Goal: Task Accomplishment & Management: Manage account settings

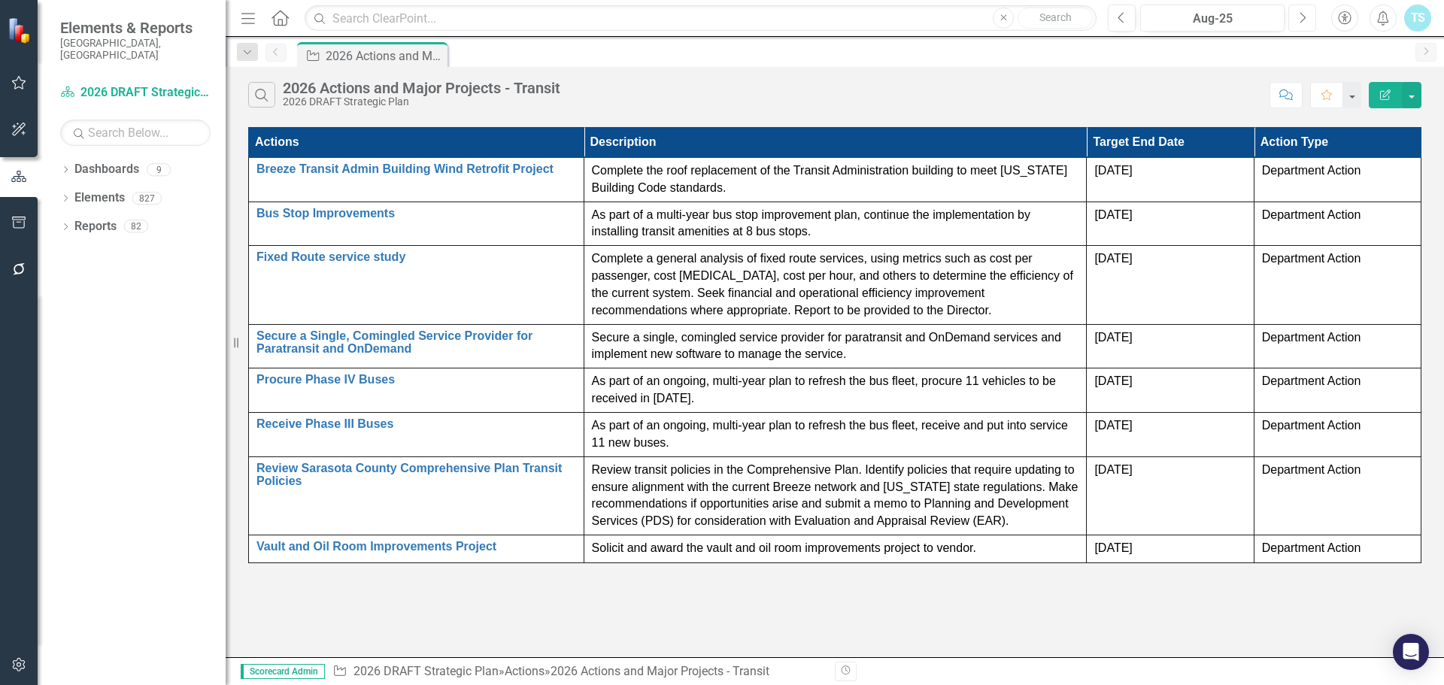
click at [1292, 19] on button "Next" at bounding box center [1302, 18] width 28 height 27
click at [106, 161] on link "Dashboards" at bounding box center [106, 169] width 65 height 17
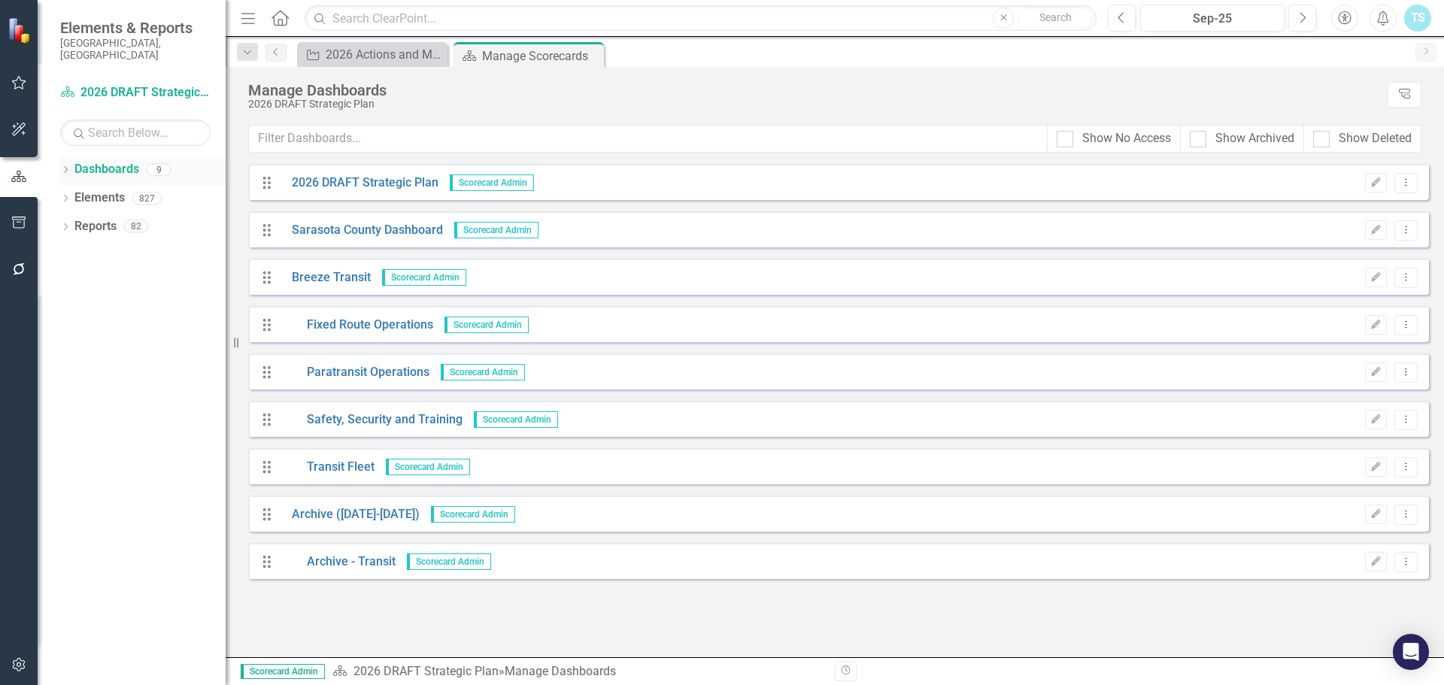
click at [60, 157] on div "Dropdown Dashboards 9" at bounding box center [142, 171] width 165 height 29
click at [69, 167] on icon "Dropdown" at bounding box center [65, 171] width 11 height 8
click at [111, 247] on link "Breeze Transit" at bounding box center [154, 255] width 143 height 17
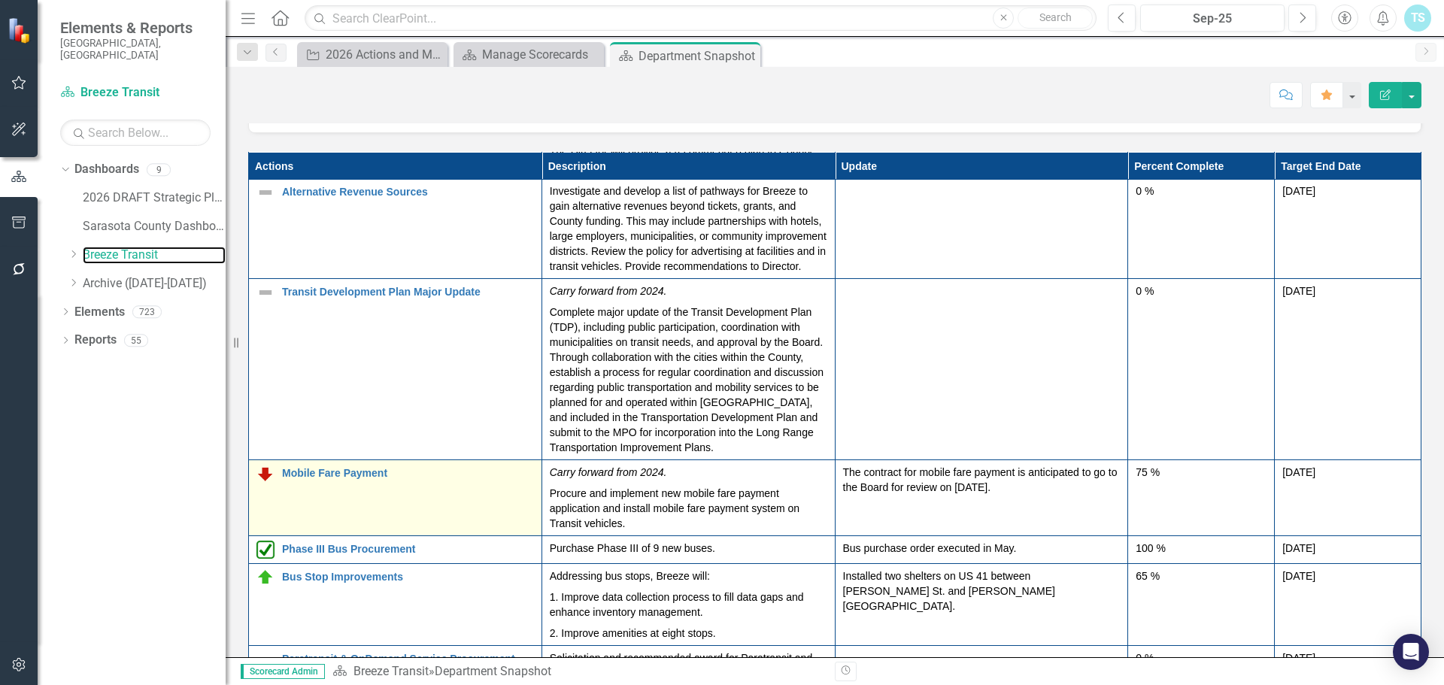
scroll to position [284, 0]
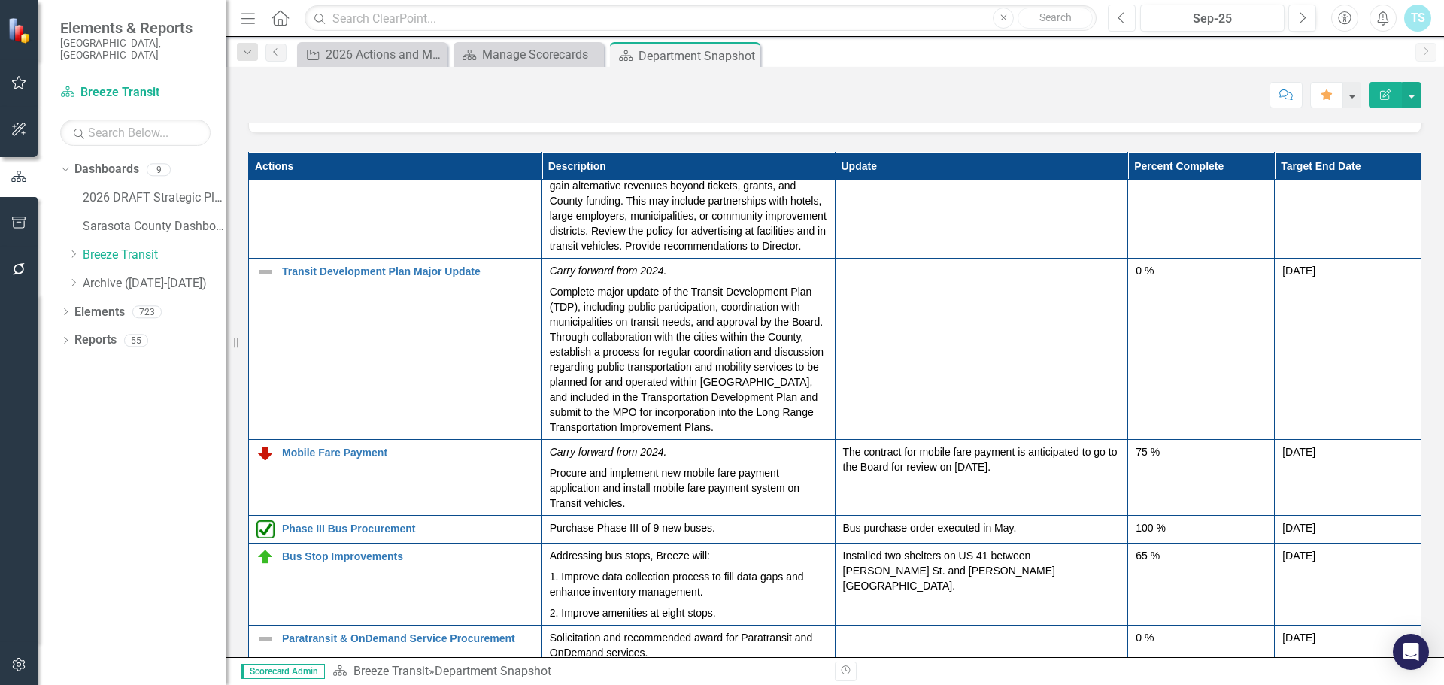
click at [1120, 17] on icon "button" at bounding box center [1121, 17] width 6 height 11
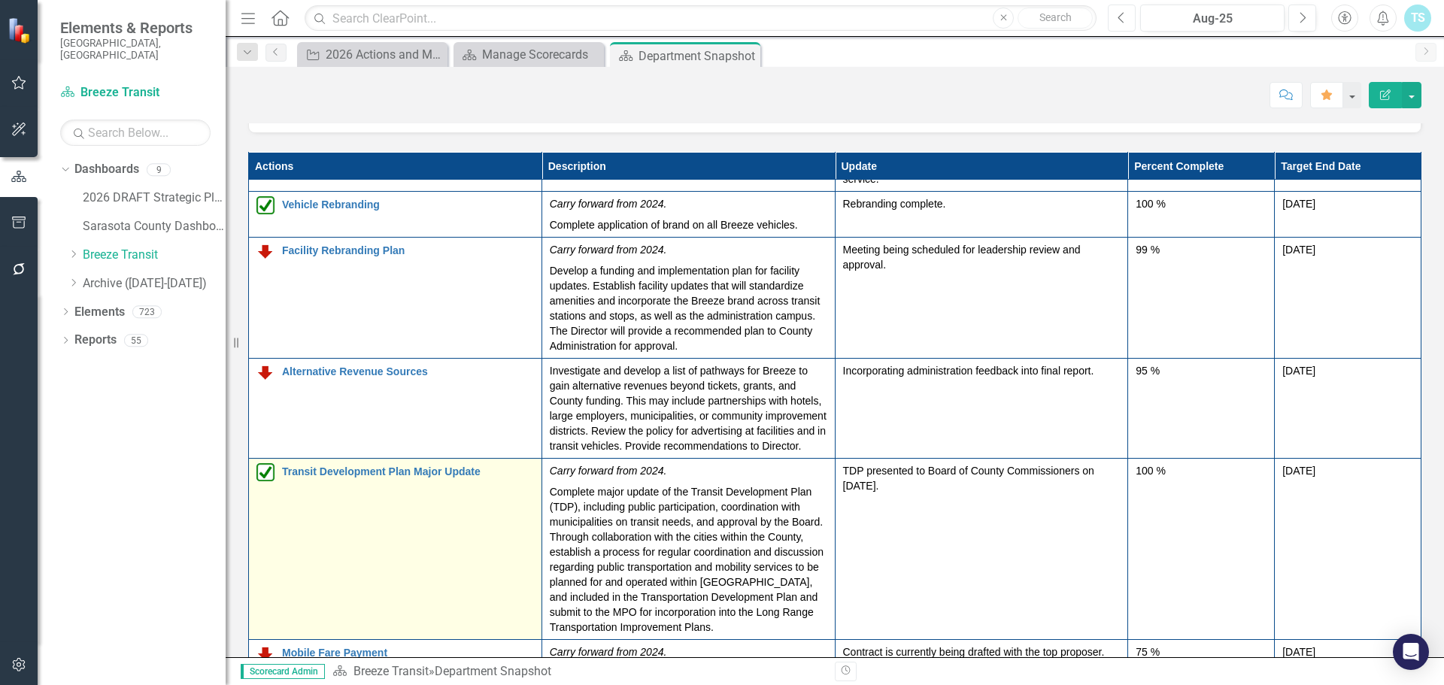
scroll to position [226, 0]
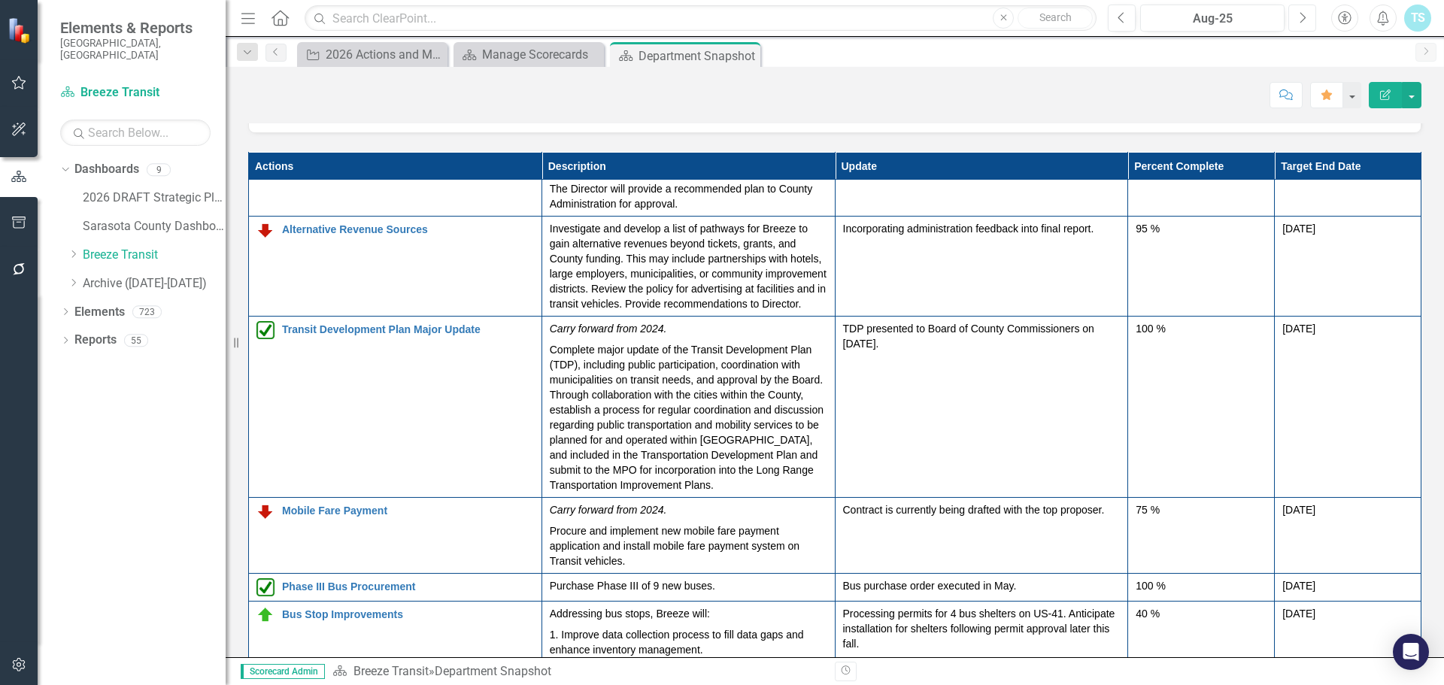
click at [1300, 20] on icon "Next" at bounding box center [1302, 18] width 8 height 14
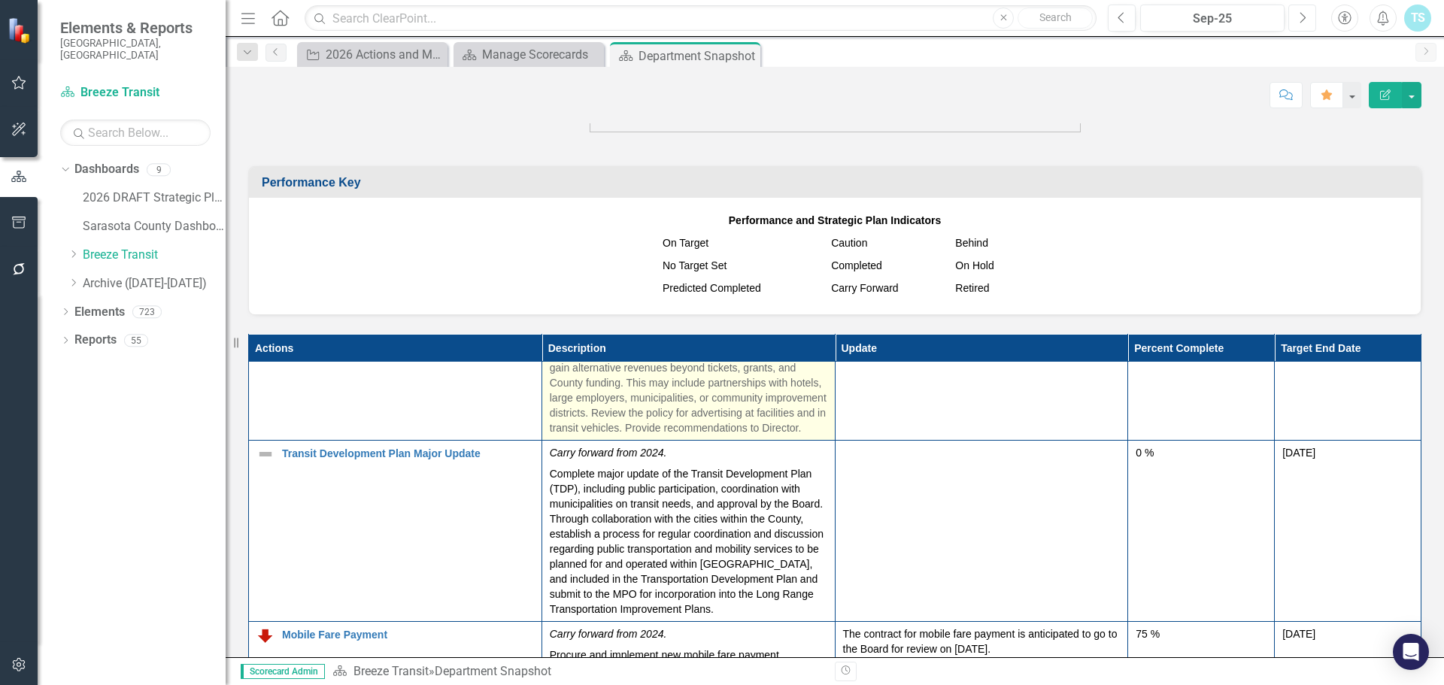
scroll to position [1805, 0]
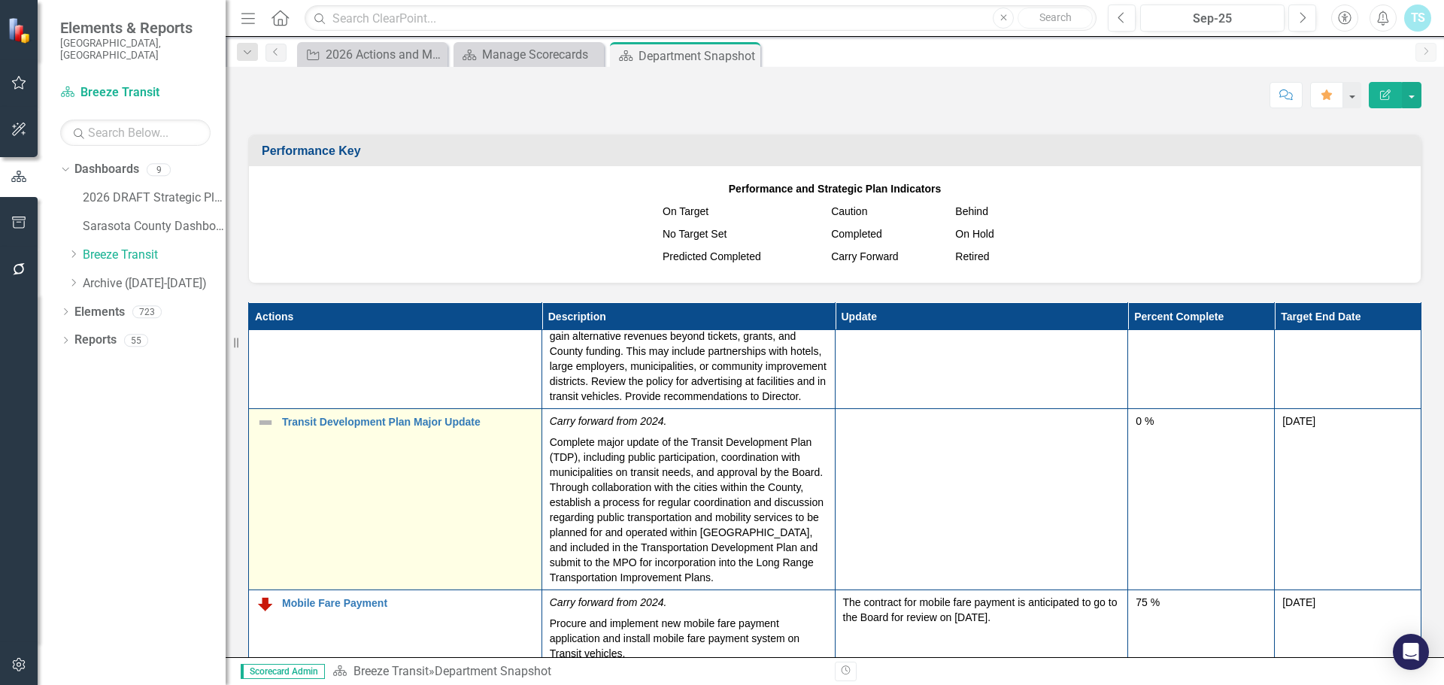
click at [262, 414] on img at bounding box center [265, 423] width 18 height 18
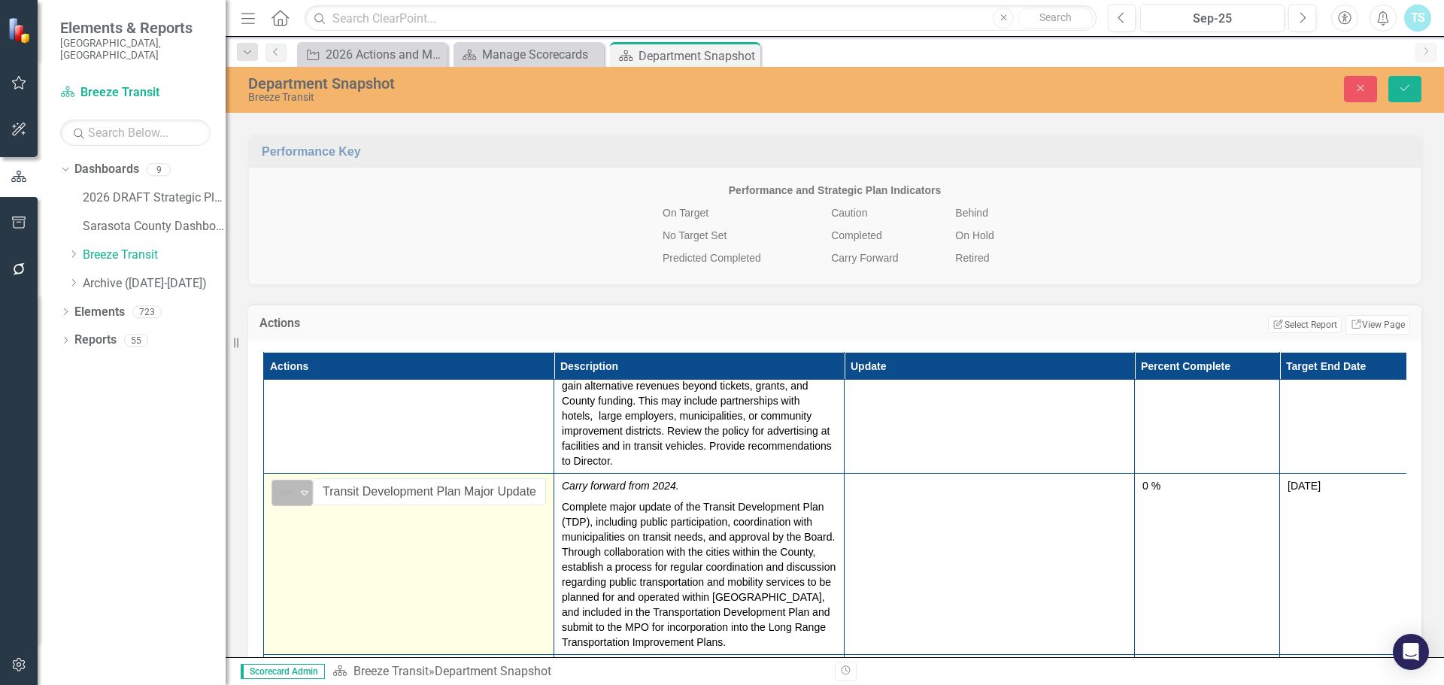
click at [293, 484] on img at bounding box center [285, 493] width 18 height 18
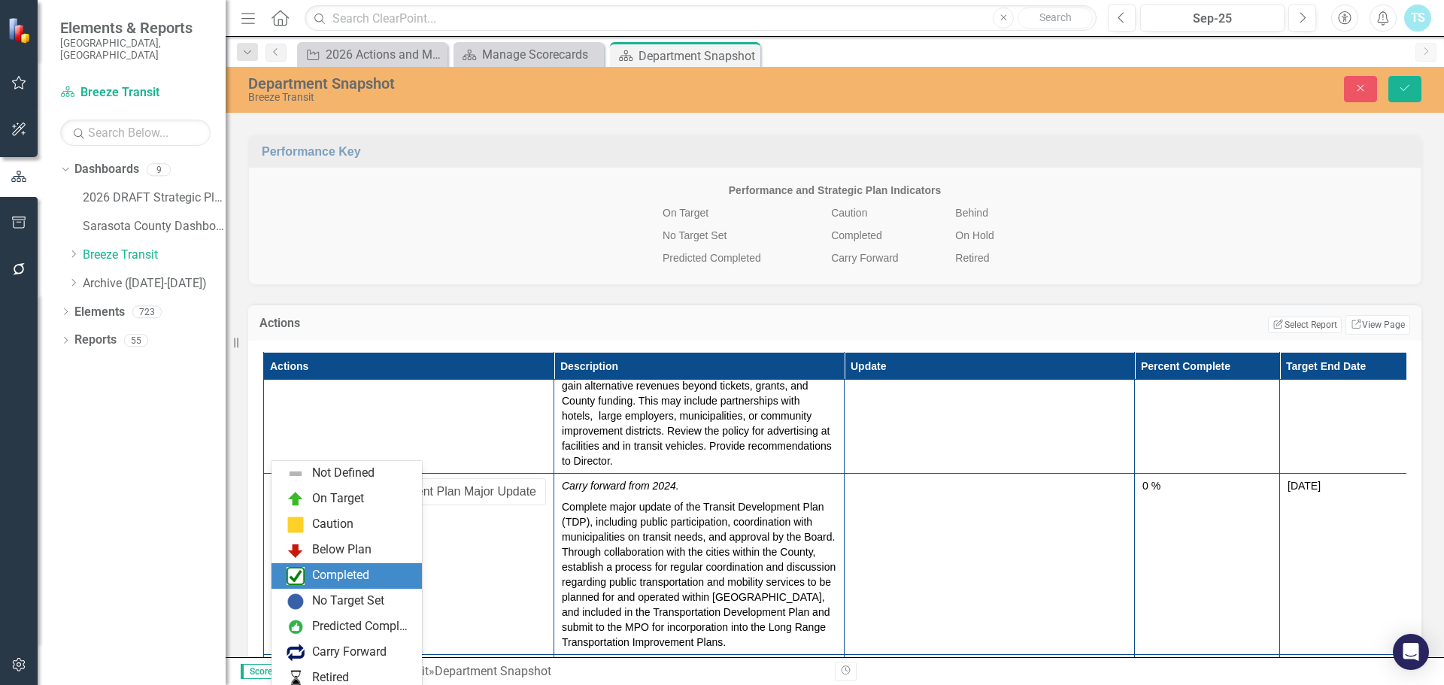
click at [312, 576] on div "Completed" at bounding box center [340, 575] width 57 height 17
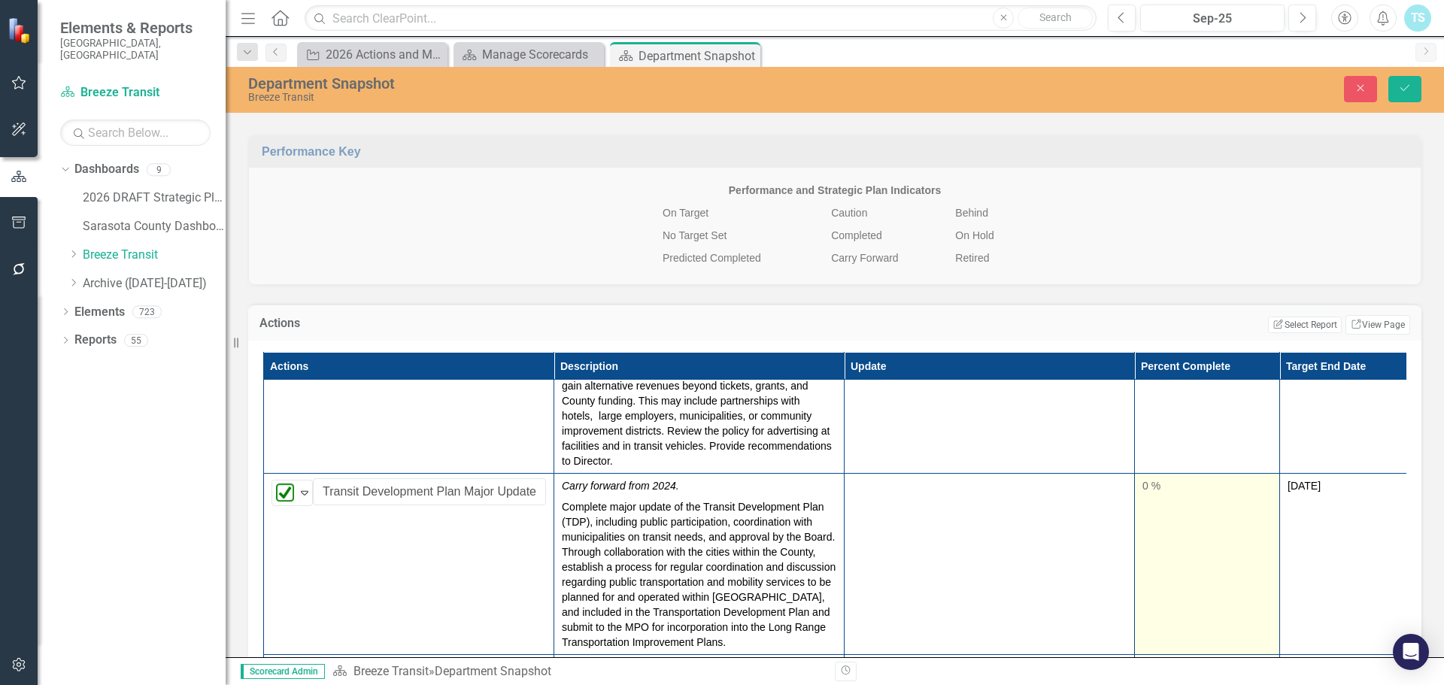
click at [1242, 507] on td "0 %" at bounding box center [1207, 563] width 145 height 181
click at [1149, 478] on div "0 %" at bounding box center [1206, 485] width 129 height 15
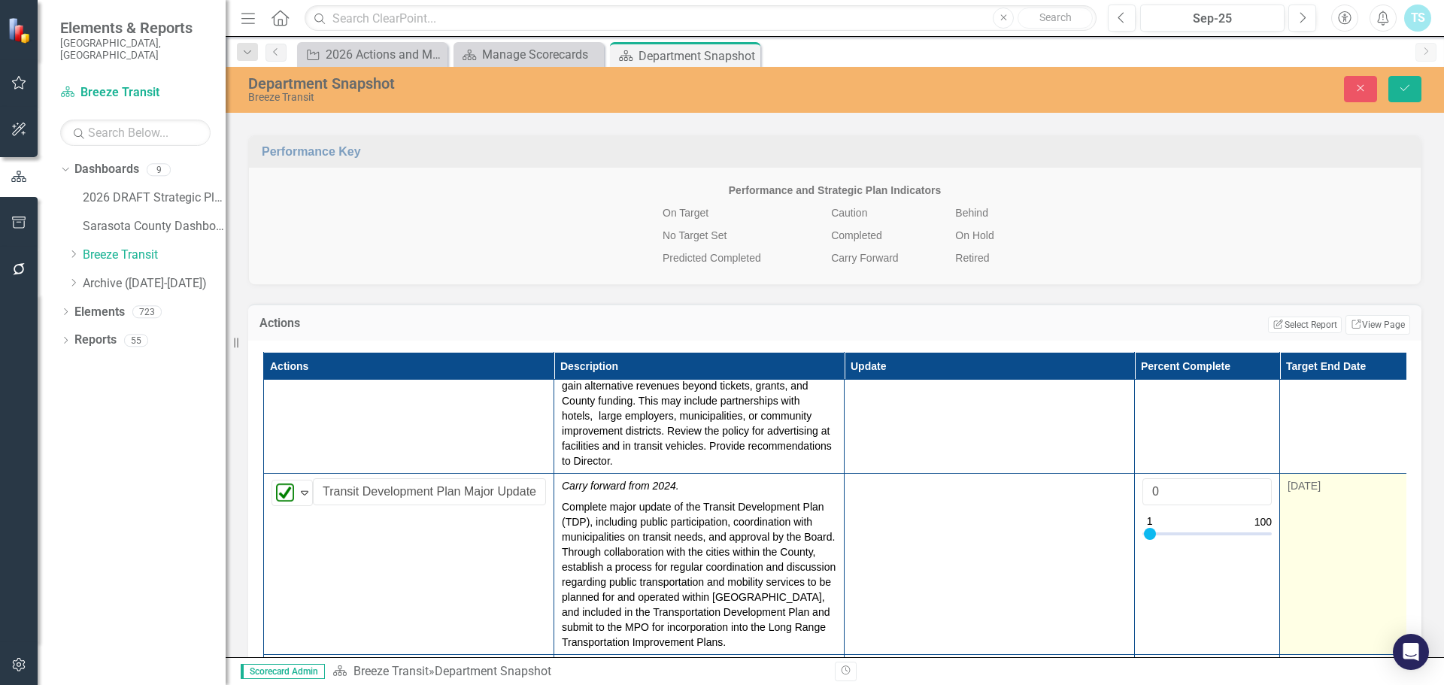
type input "100"
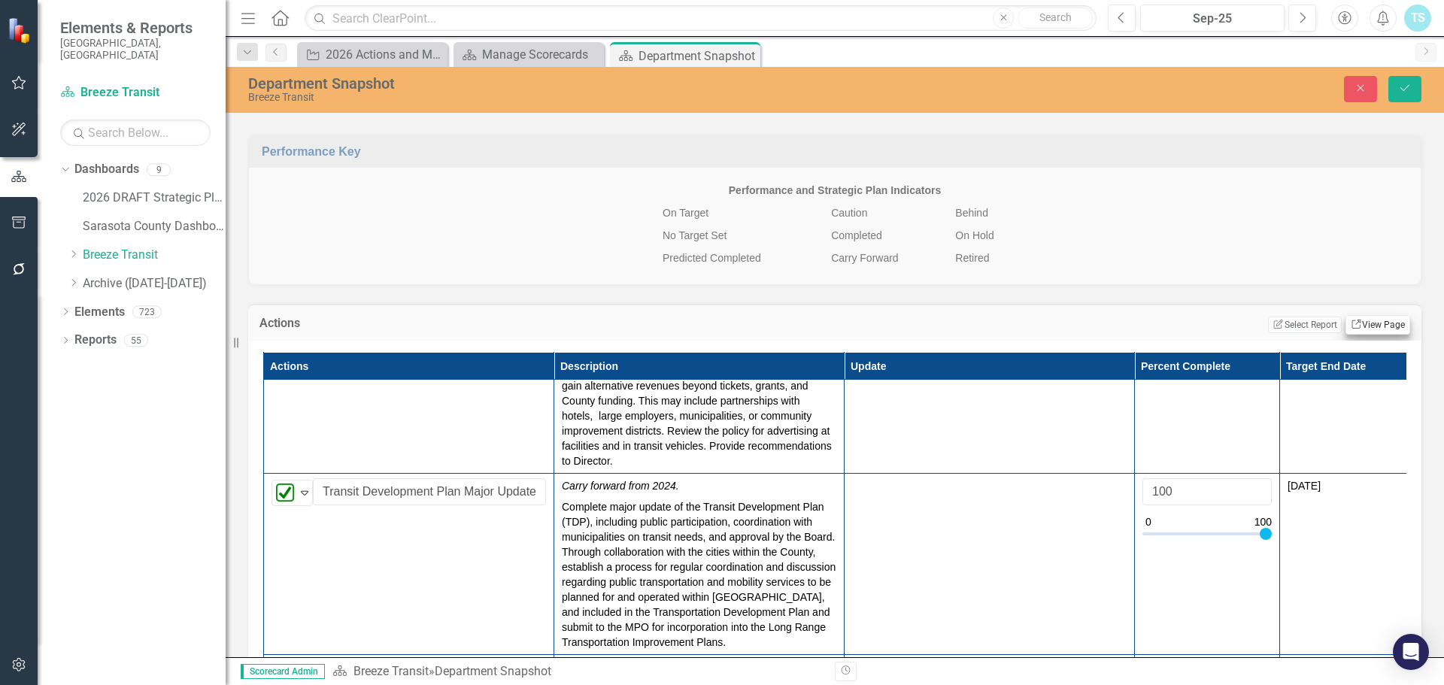
drag, startPoint x: 1152, startPoint y: 491, endPoint x: 1392, endPoint y: 296, distance: 309.5
click at [1335, 487] on tr "Completed Expand Transit Development Plan Major Update Edit Edit Action Link Op…" at bounding box center [844, 563] width 1161 height 181
click at [1401, 86] on icon "Save" at bounding box center [1405, 88] width 14 height 11
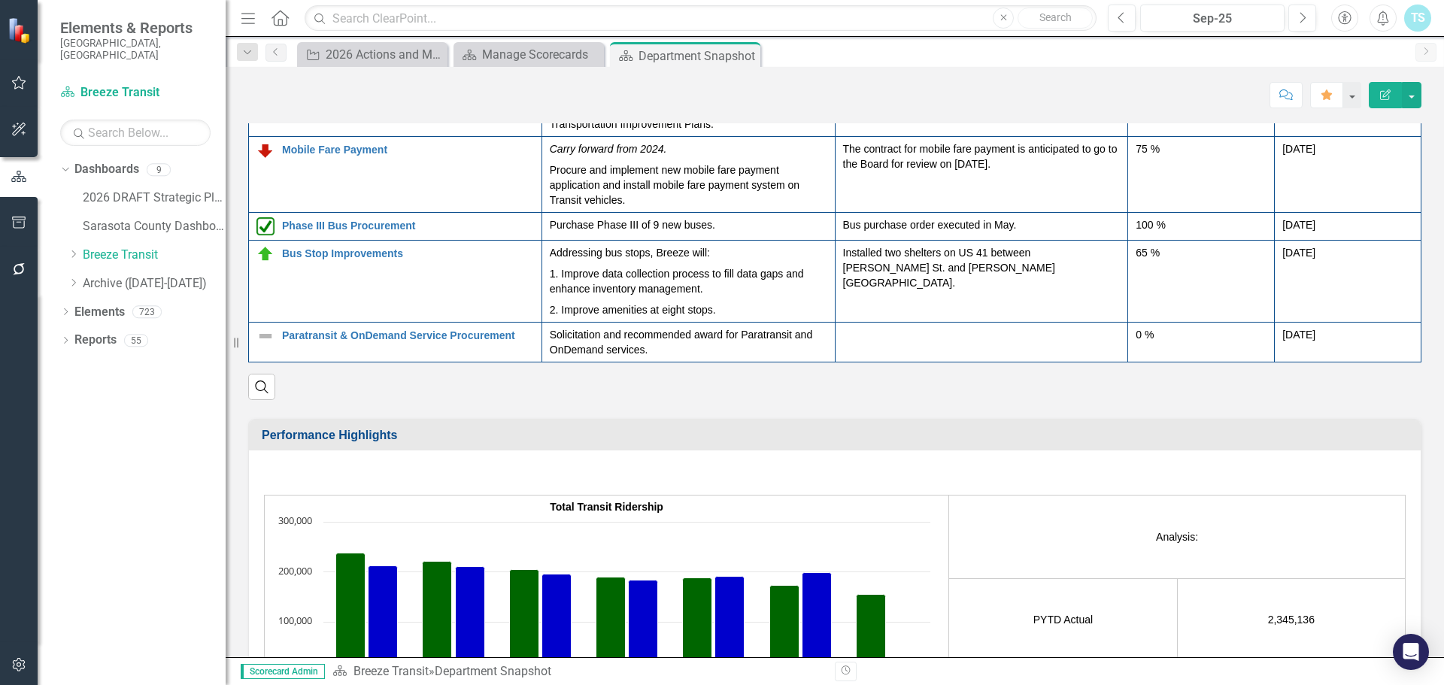
scroll to position [2256, 0]
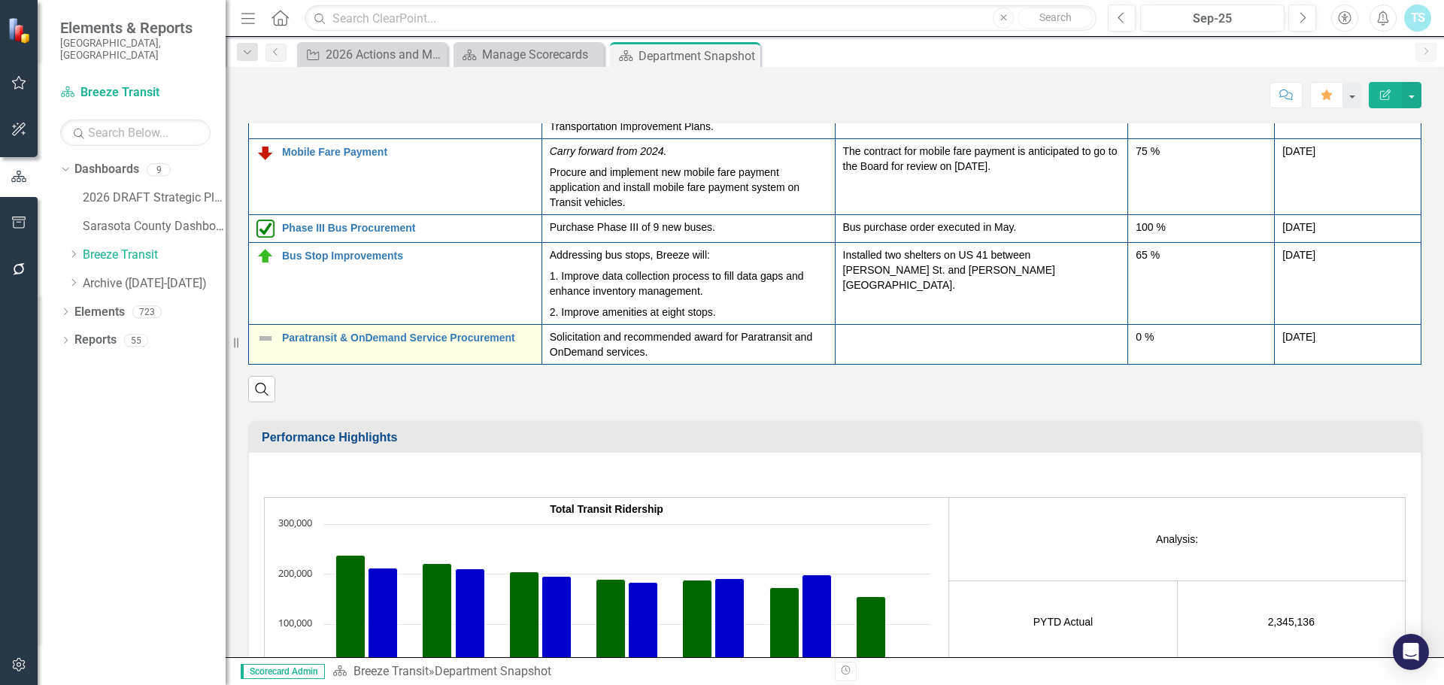
click at [262, 329] on img at bounding box center [265, 338] width 18 height 18
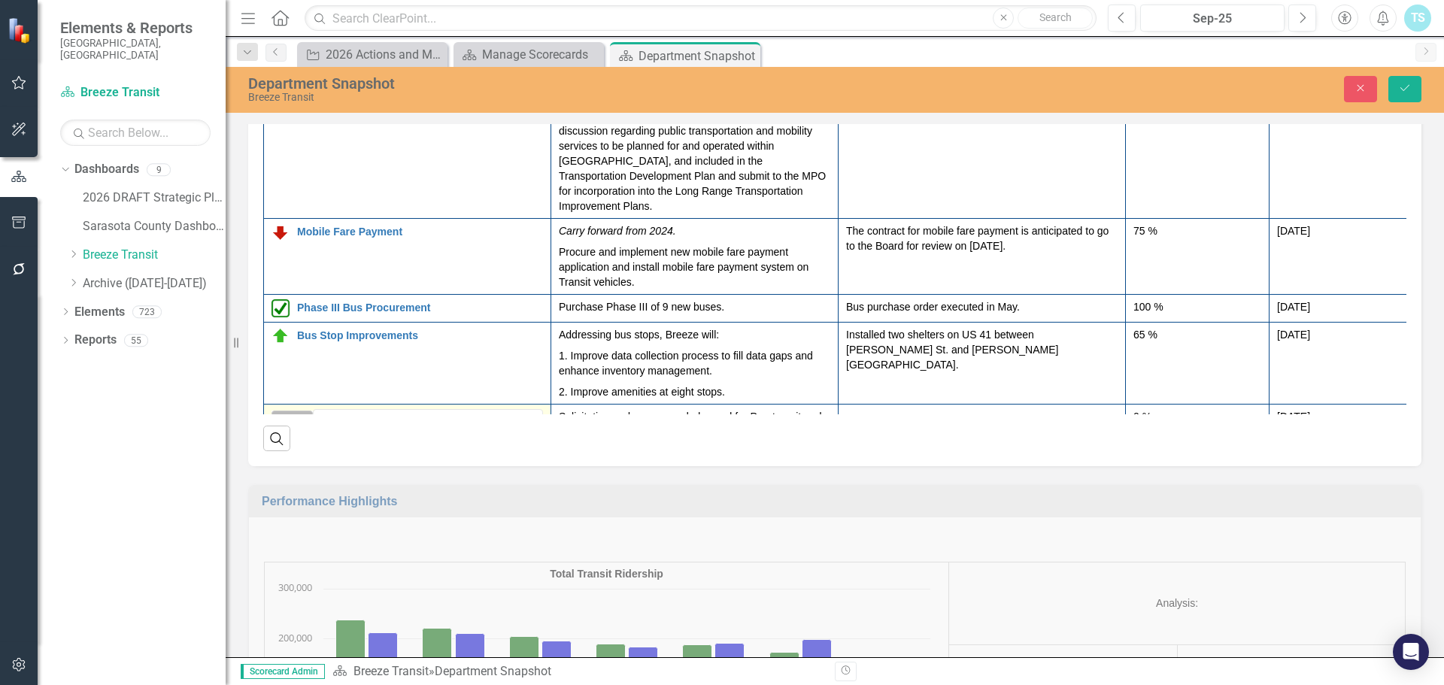
click at [293, 414] on img at bounding box center [285, 423] width 18 height 18
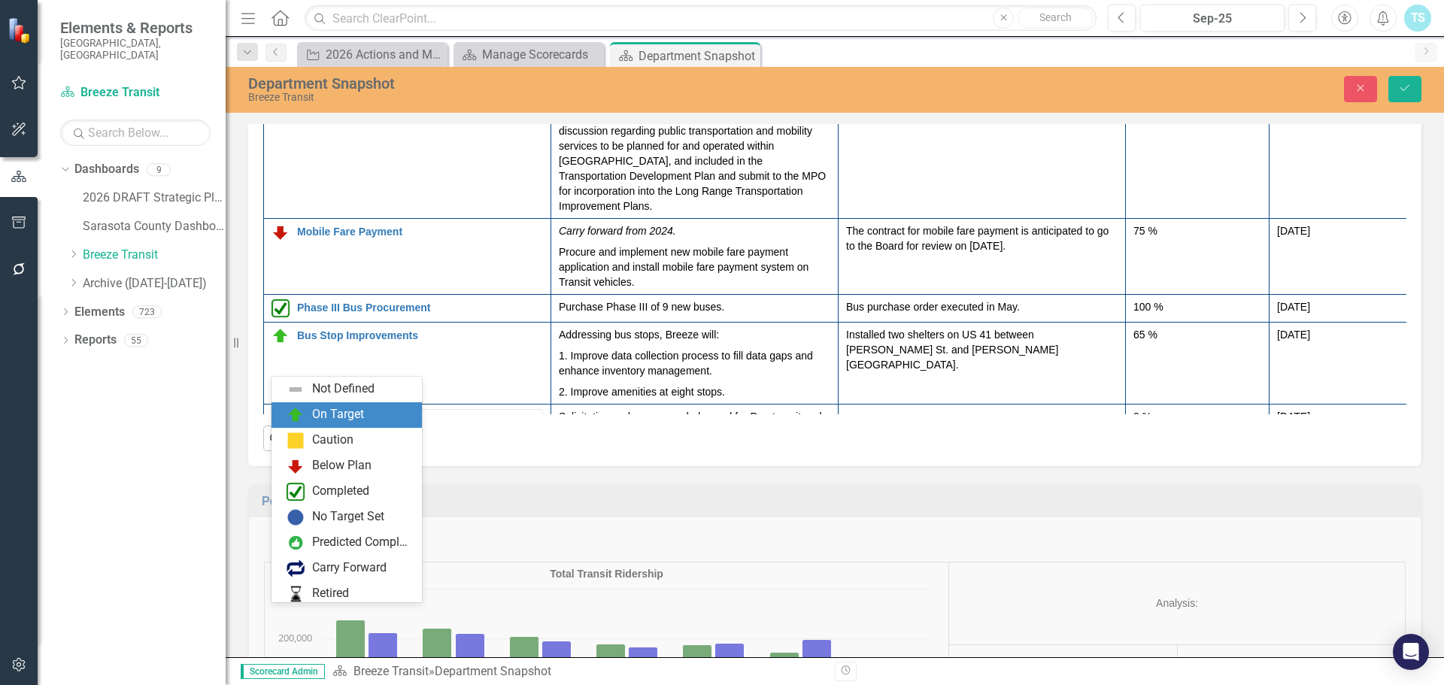
click at [325, 418] on div "On Target" at bounding box center [338, 414] width 52 height 17
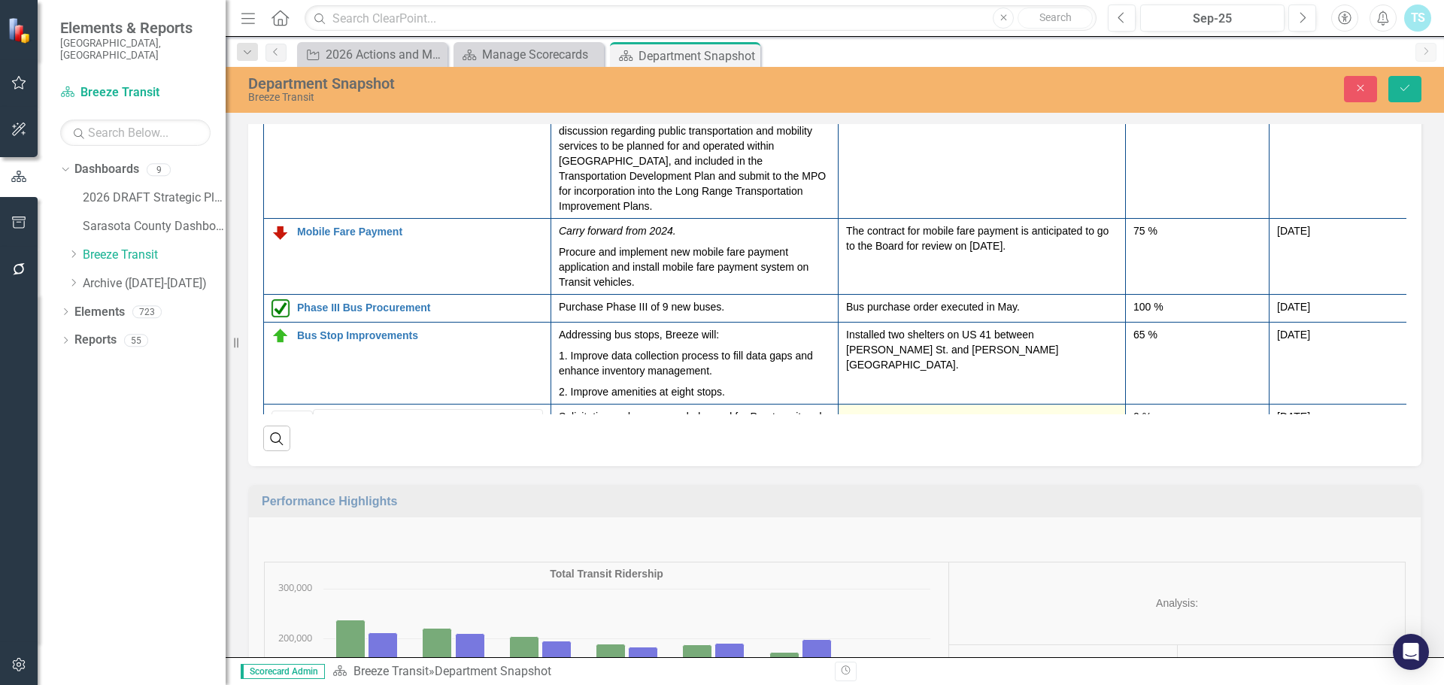
click at [878, 409] on div at bounding box center [981, 418] width 271 height 18
click at [1142, 409] on div "0 %" at bounding box center [1197, 416] width 128 height 15
click at [1182, 409] on input "0" at bounding box center [1197, 423] width 128 height 28
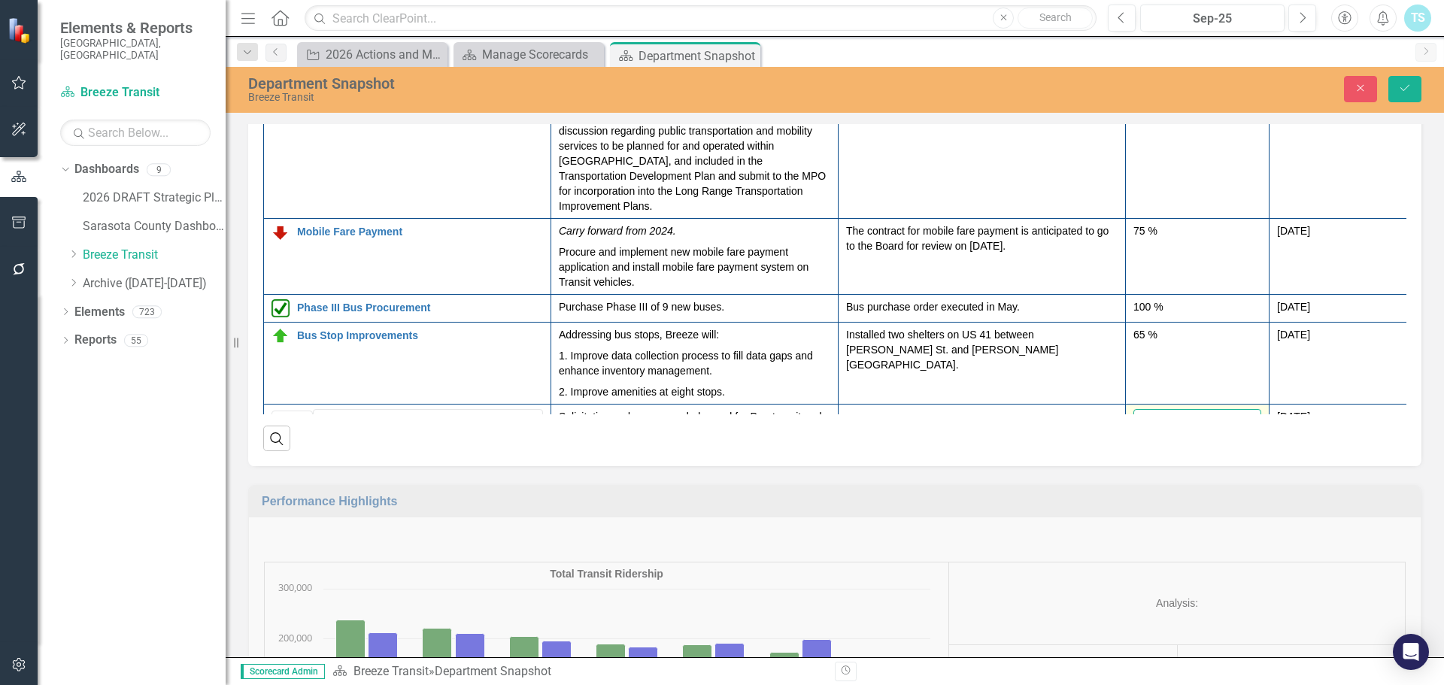
type input "075"
click at [1388, 76] on button "Save" at bounding box center [1404, 89] width 33 height 26
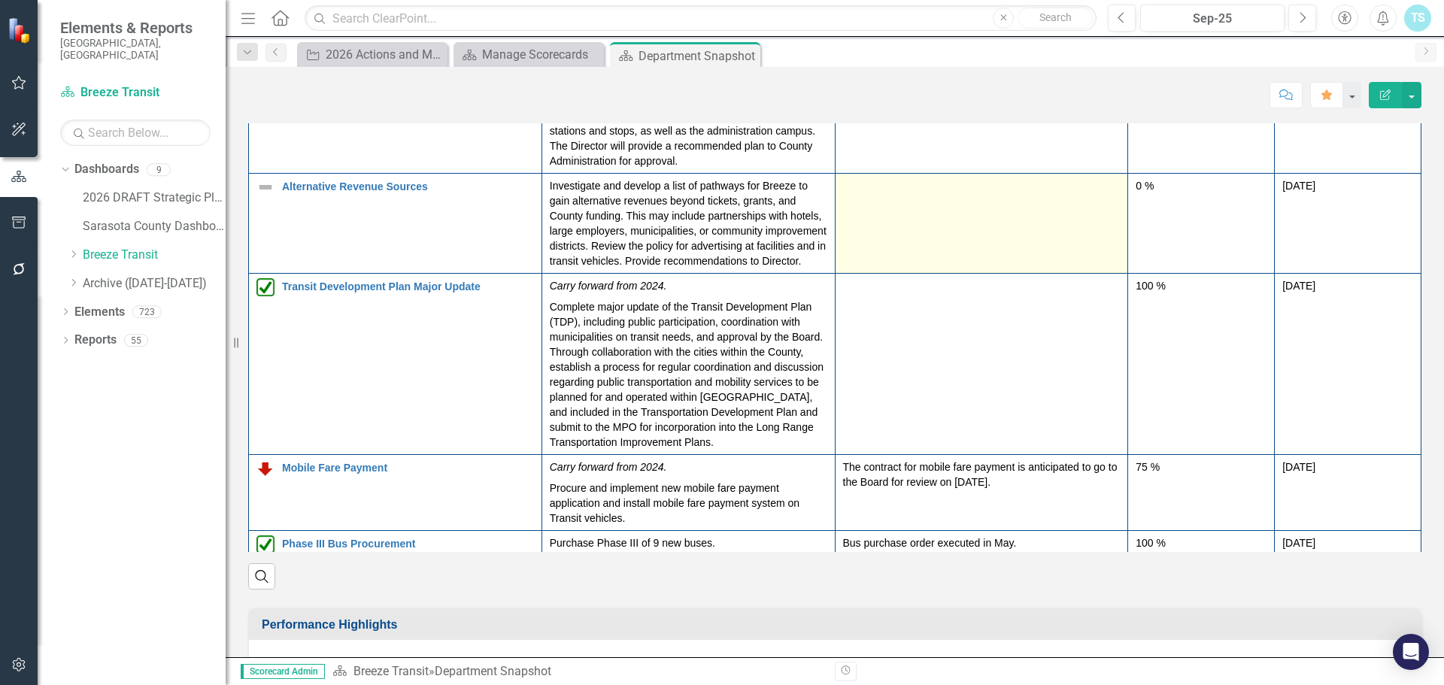
scroll to position [284, 0]
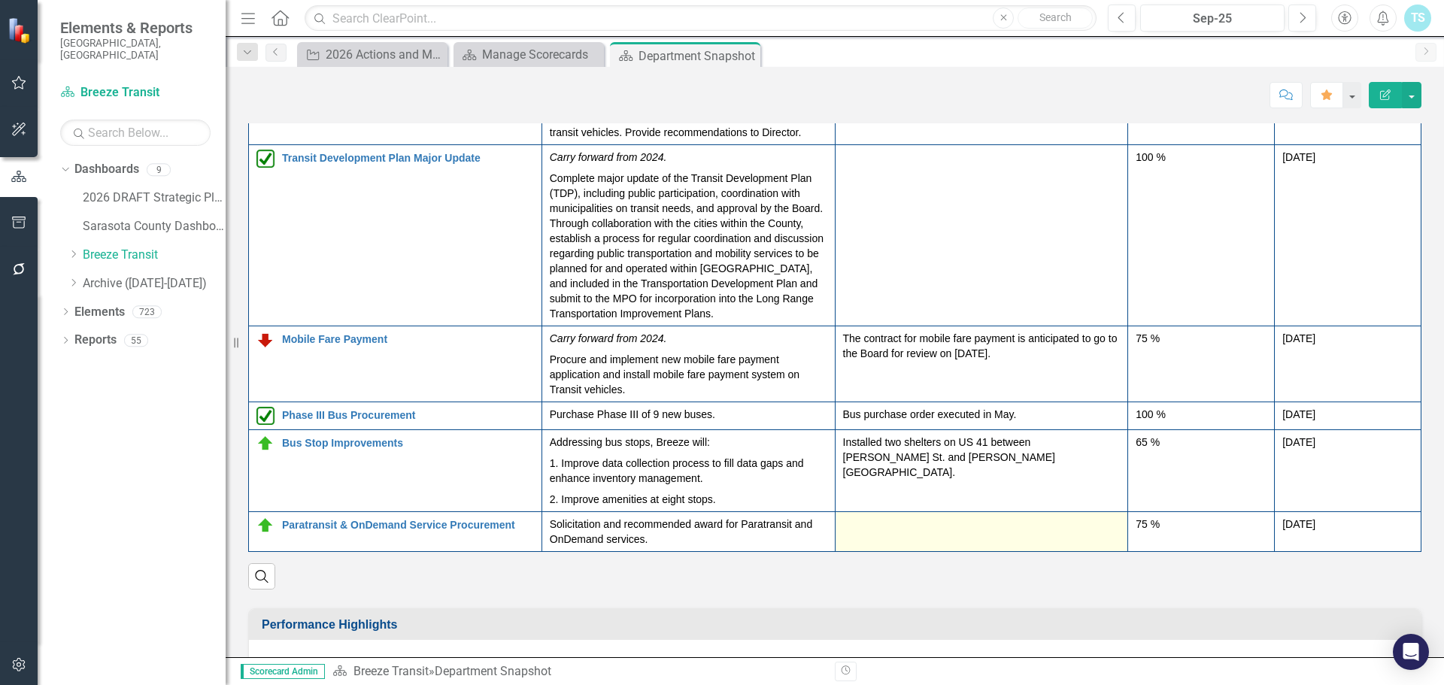
click at [898, 517] on div at bounding box center [982, 526] width 278 height 18
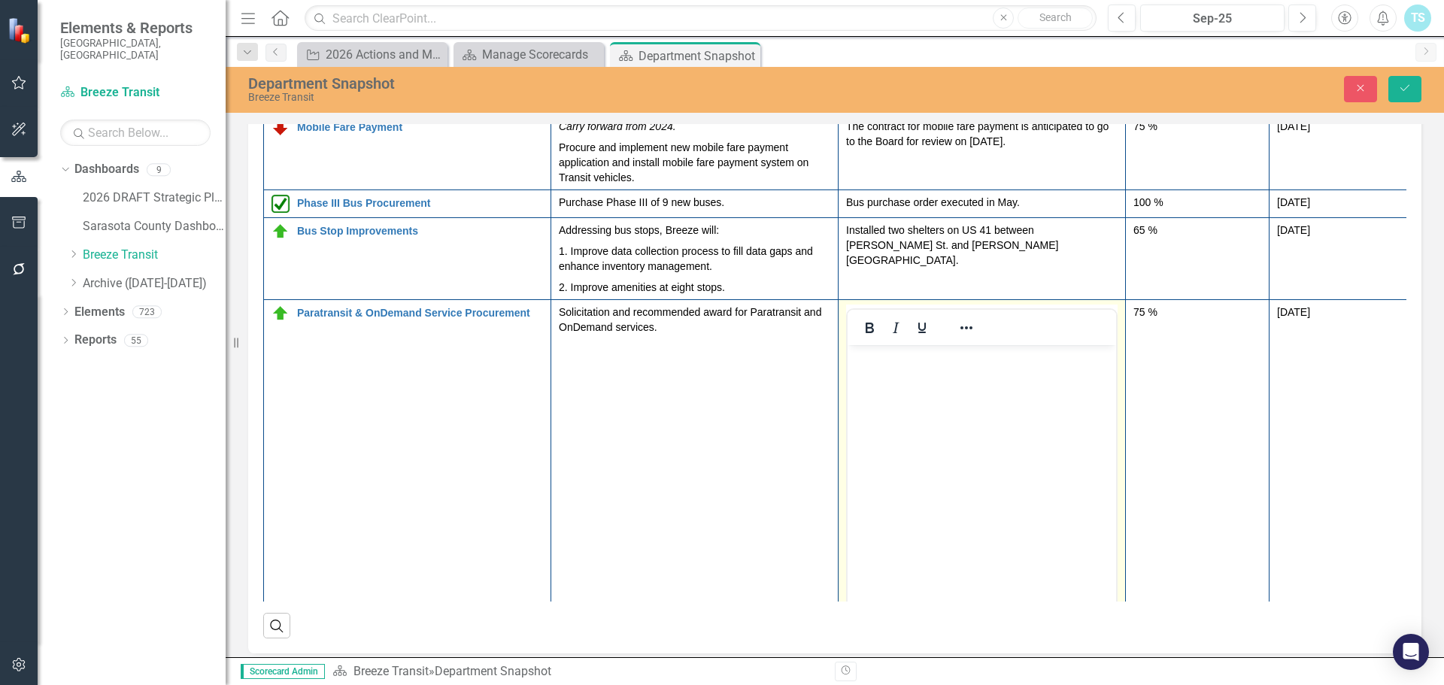
scroll to position [611, 0]
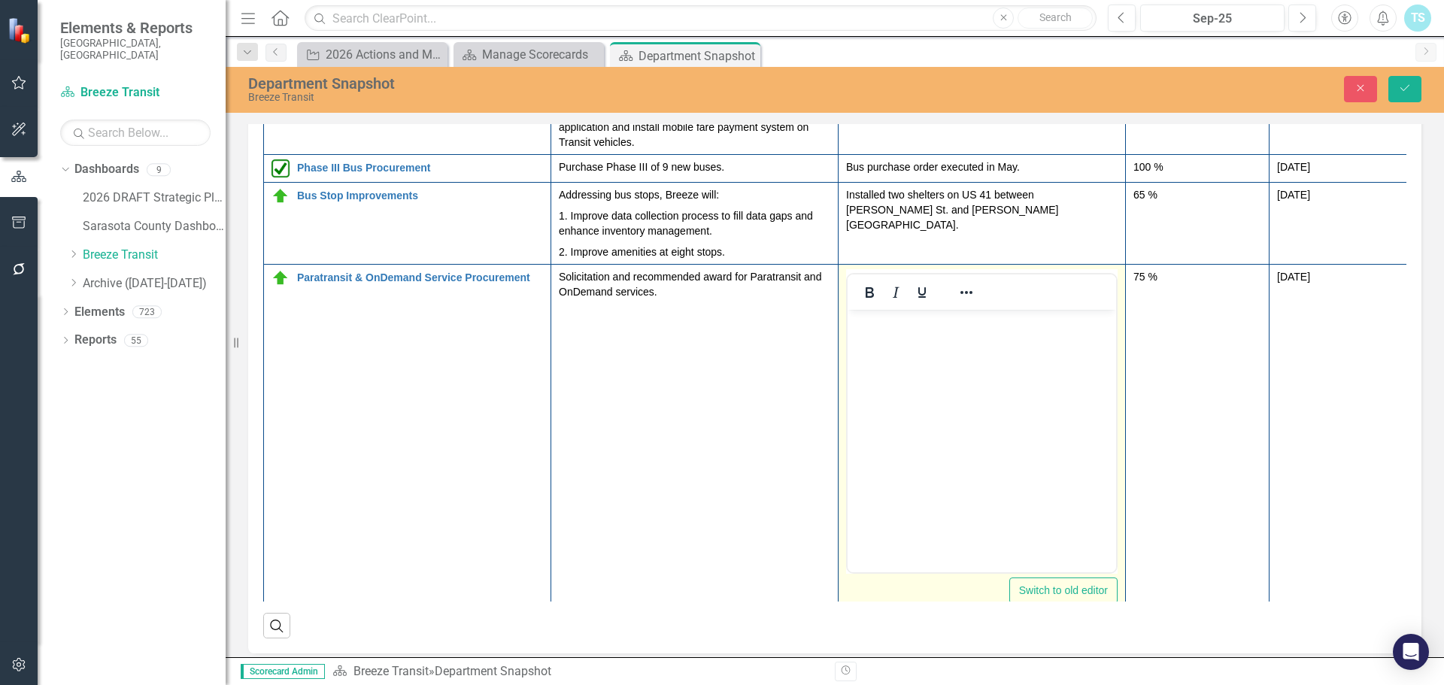
click at [908, 388] on body "Rich Text Area. Press ALT-0 for help." at bounding box center [982, 422] width 268 height 226
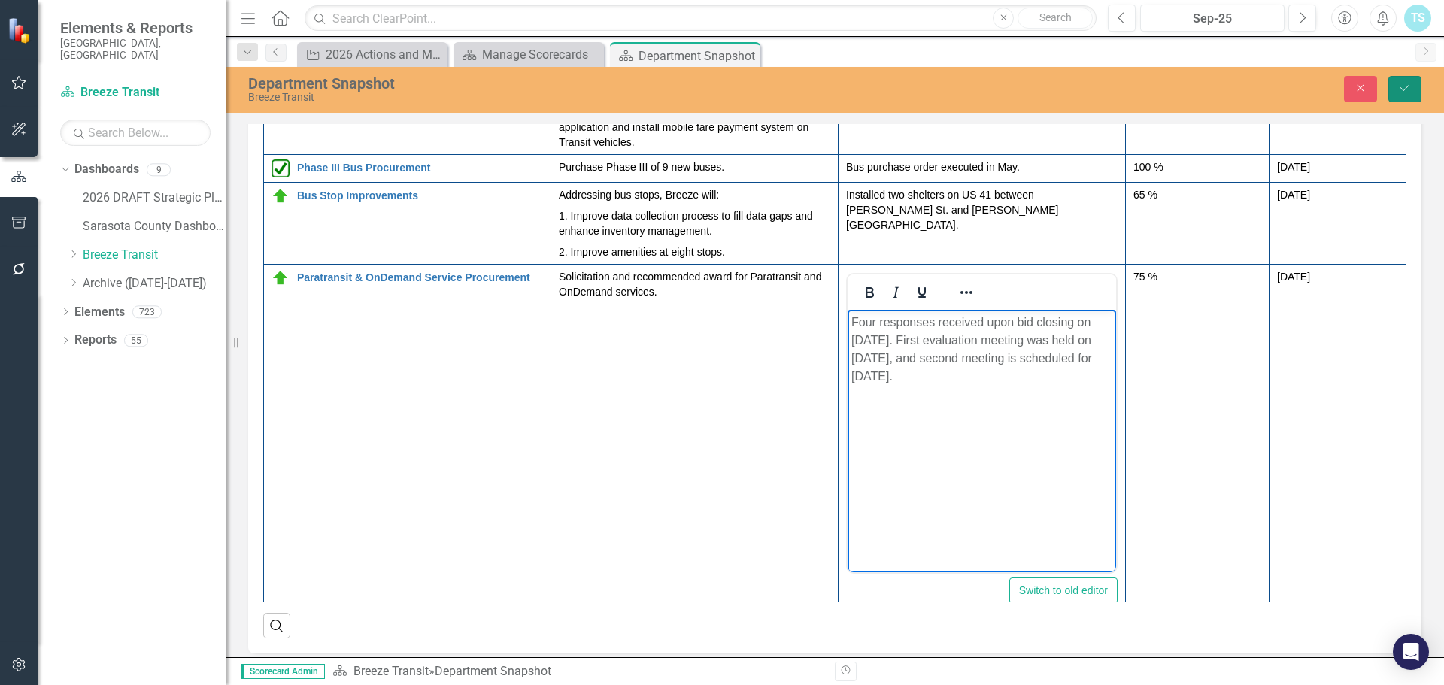
click at [1403, 86] on icon "Save" at bounding box center [1405, 88] width 14 height 11
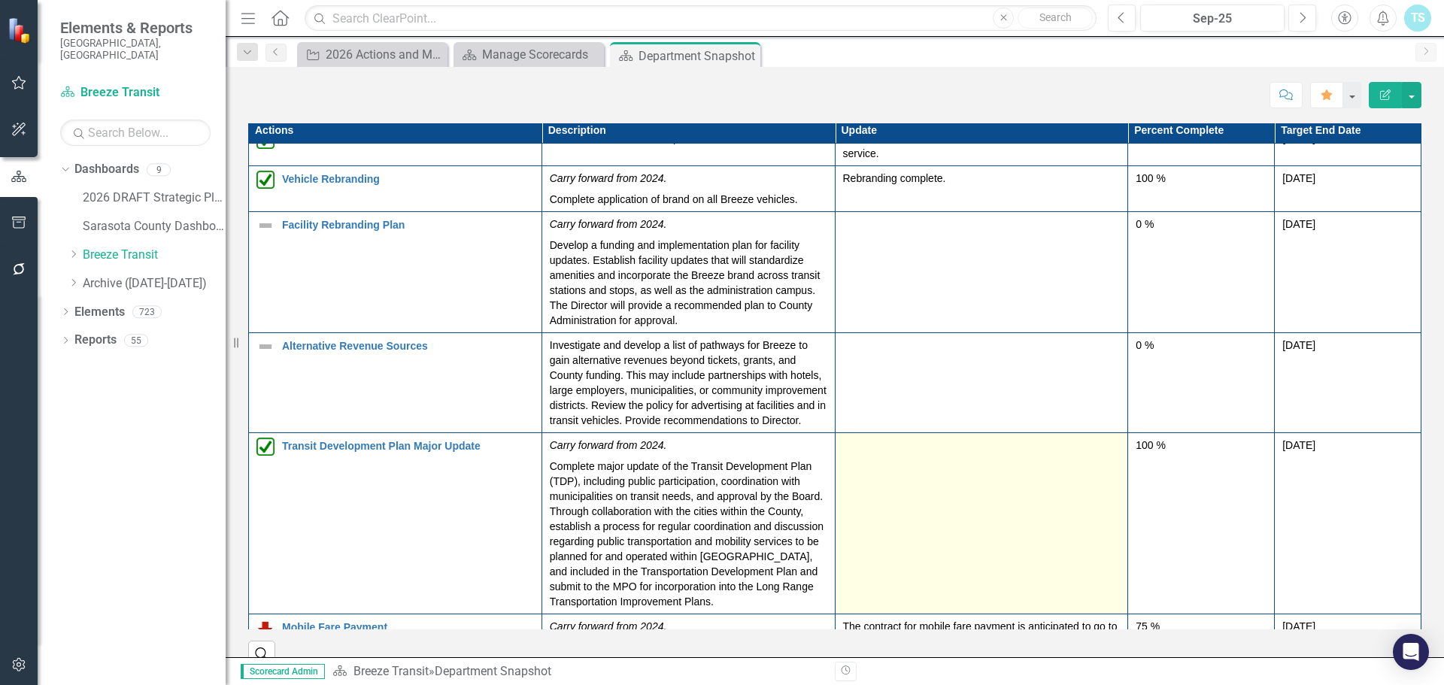
scroll to position [0, 0]
